Goal: Find specific page/section: Find specific page/section

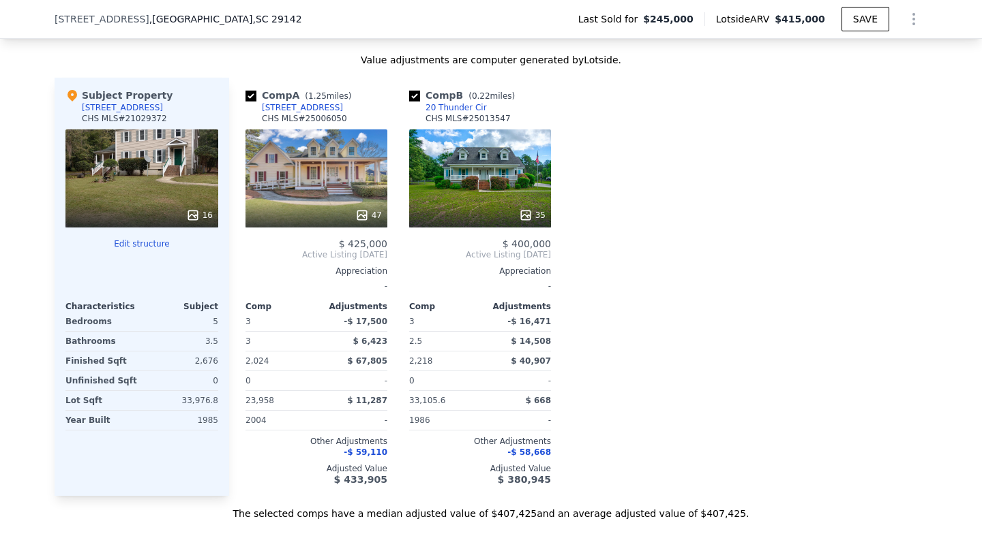
scroll to position [1433, 0]
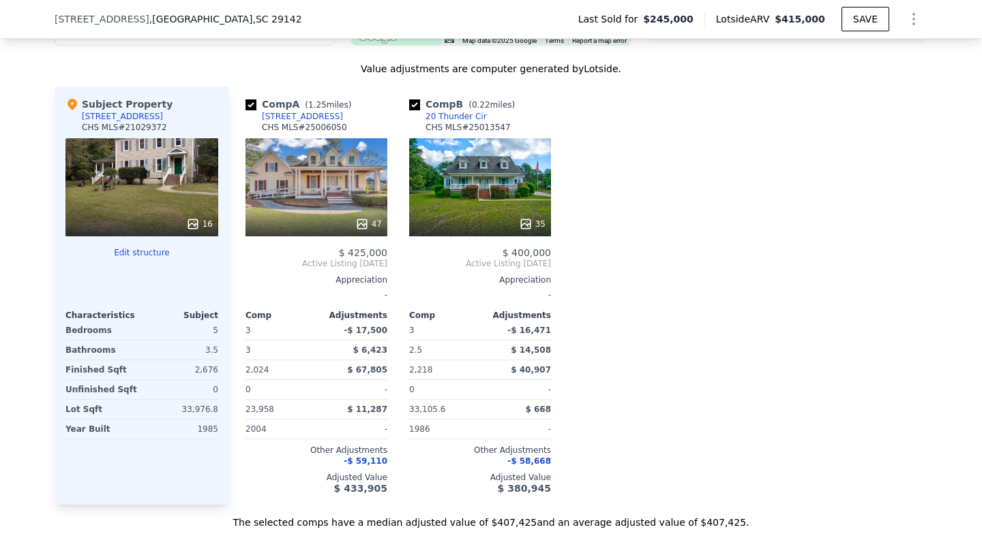
click at [521, 214] on div at bounding box center [480, 224] width 142 height 25
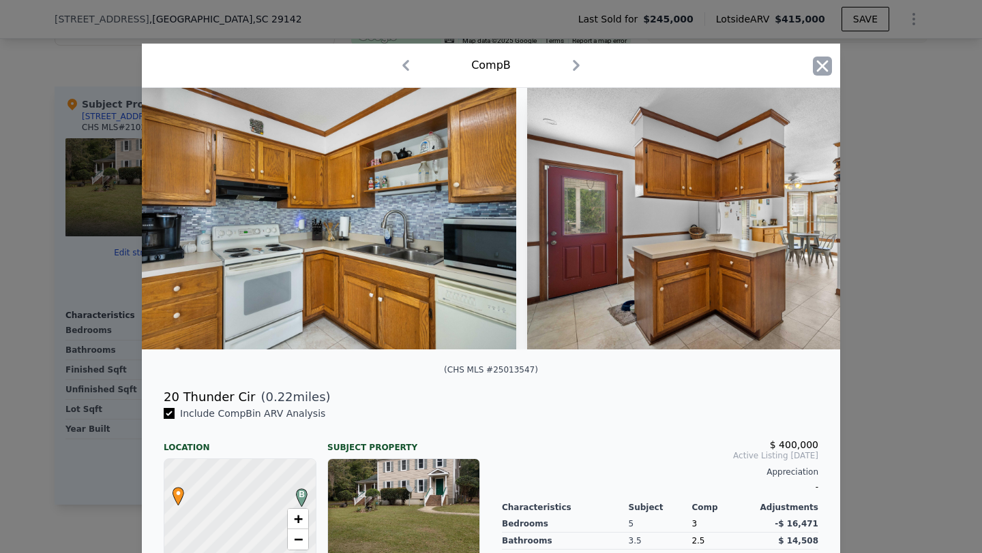
click at [825, 64] on icon "button" at bounding box center [821, 66] width 19 height 19
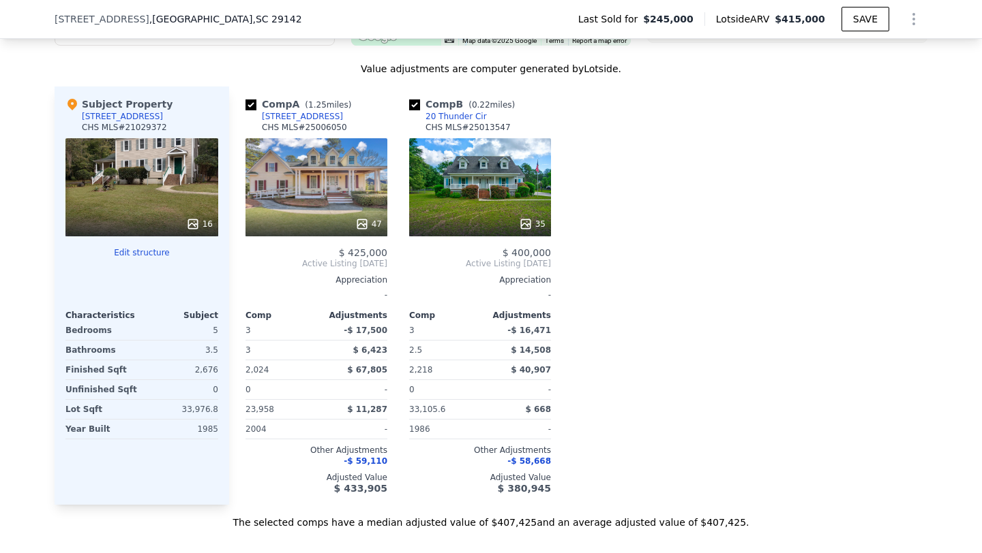
click at [374, 221] on div "47" at bounding box center [368, 224] width 27 height 14
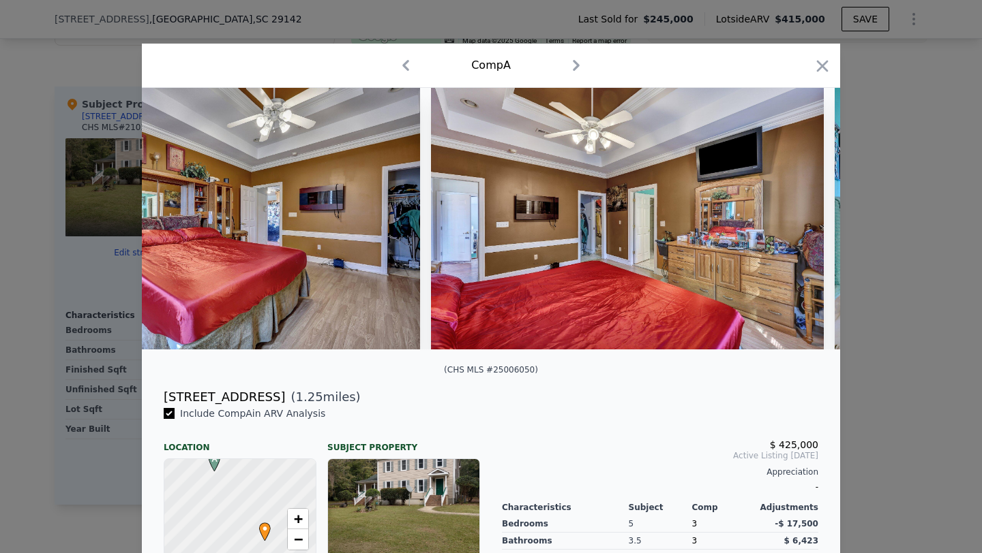
scroll to position [0, 9804]
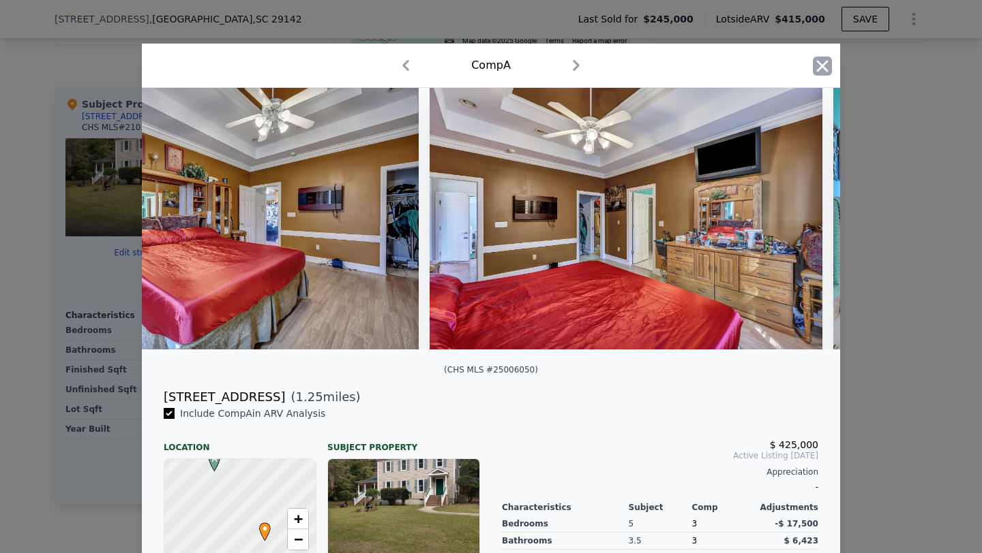
click at [818, 66] on icon "button" at bounding box center [821, 66] width 19 height 19
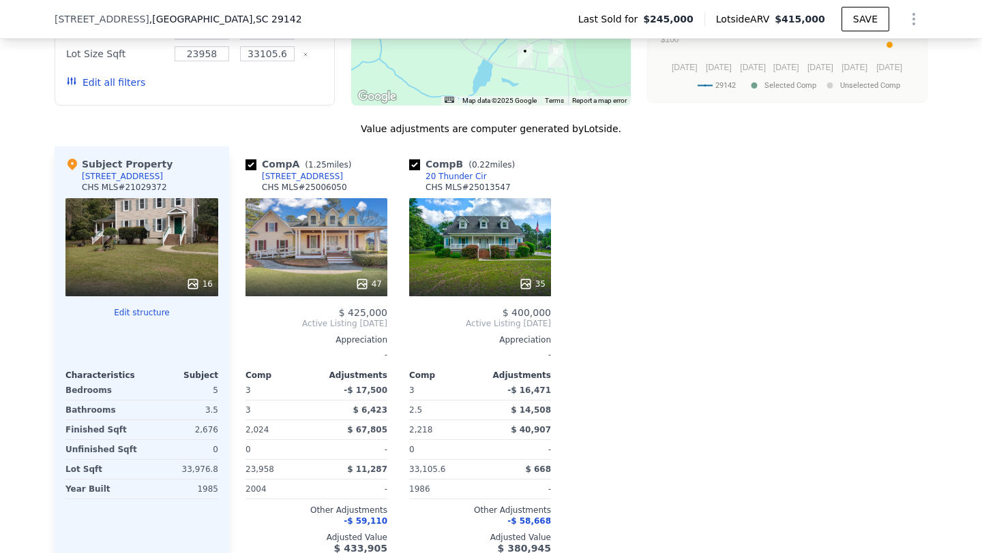
scroll to position [1386, 0]
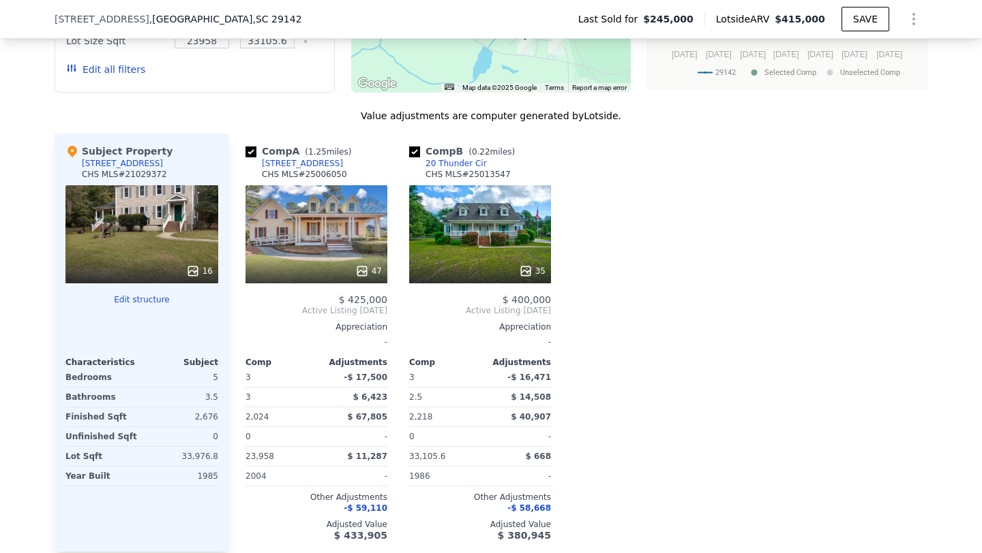
click at [530, 263] on div at bounding box center [480, 271] width 142 height 25
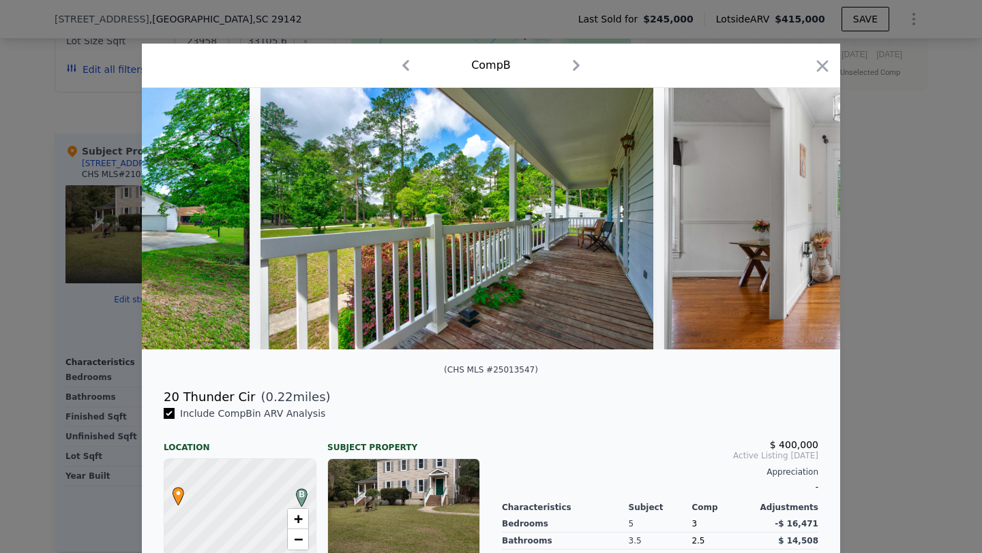
scroll to position [0, 1414]
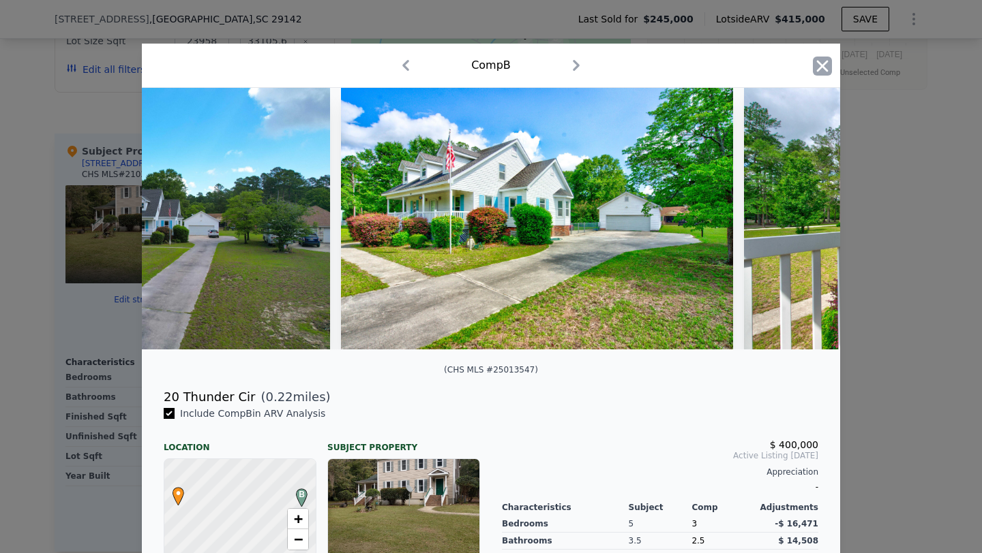
click at [821, 71] on icon "button" at bounding box center [821, 66] width 19 height 19
